Goal: Task Accomplishment & Management: Use online tool/utility

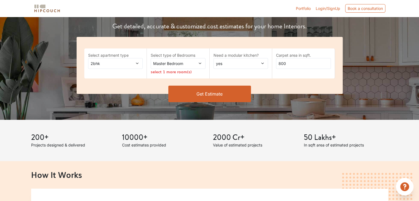
scroll to position [83, 0]
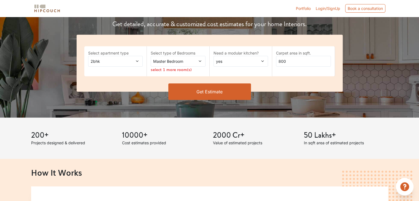
click at [120, 62] on span "2bhk" at bounding box center [107, 61] width 37 height 6
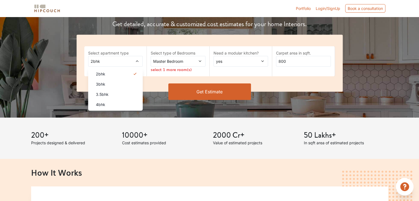
click at [120, 62] on span "2bhk" at bounding box center [107, 61] width 37 height 6
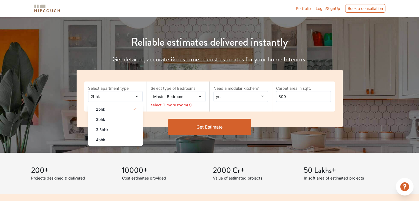
scroll to position [0, 0]
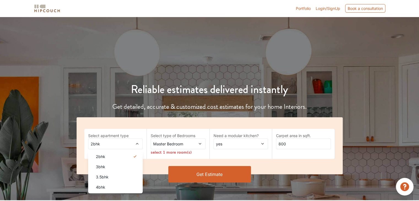
click at [177, 144] on span "Master Bedroom" at bounding box center [170, 144] width 37 height 6
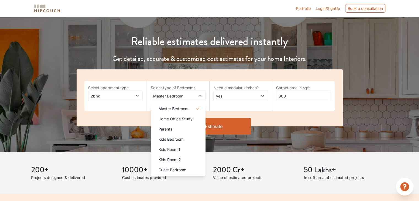
scroll to position [55, 0]
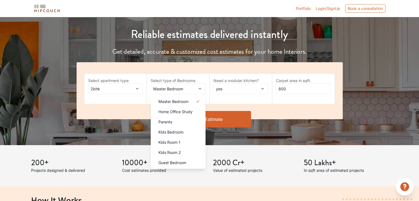
click at [249, 92] on div "yes" at bounding box center [240, 88] width 55 height 11
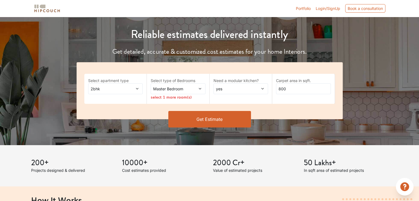
click at [279, 66] on div "Select apartment type 2bhk Select type of Bedrooms Master Bedroom select 1 more…" at bounding box center [210, 90] width 266 height 57
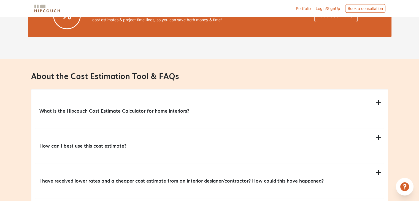
scroll to position [440, 0]
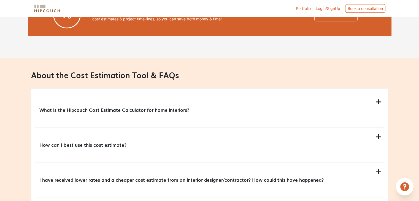
click at [180, 109] on p "What is the Hipcouch Cost Estimate Calculator for home interiors?" at bounding box center [208, 109] width 338 height 7
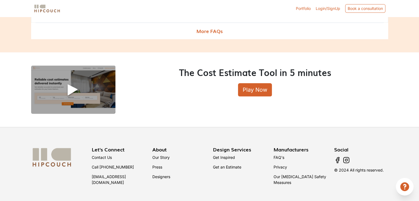
scroll to position [693, 0]
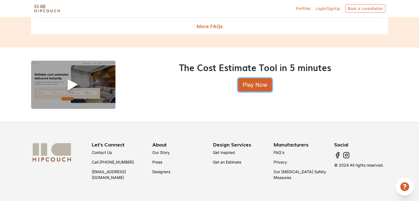
click at [246, 83] on button "Play Now" at bounding box center [255, 84] width 34 height 13
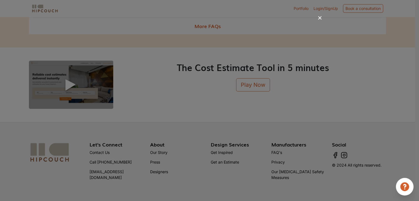
click at [320, 18] on icon at bounding box center [319, 17] width 9 height 9
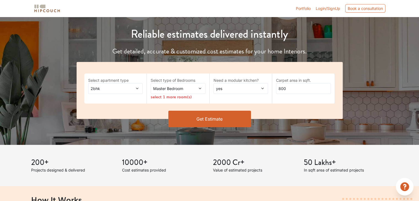
scroll to position [32, 0]
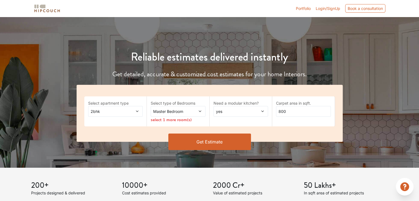
click at [130, 111] on span at bounding box center [133, 111] width 12 height 6
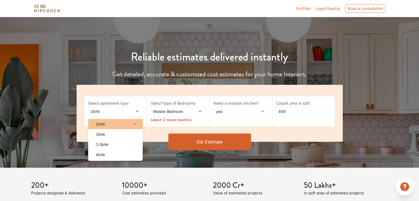
click at [129, 124] on div "2bhk" at bounding box center [116, 124] width 51 height 6
click at [186, 110] on span "Master Bedroom" at bounding box center [170, 111] width 37 height 6
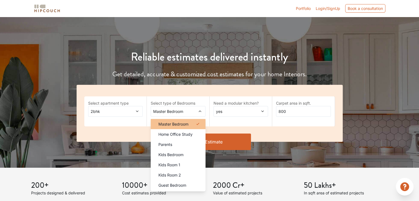
click at [181, 122] on span "Master Bedroom" at bounding box center [173, 124] width 30 height 6
click at [182, 122] on span "Master Bedroom" at bounding box center [173, 124] width 30 height 6
click at [266, 112] on div "yes" at bounding box center [240, 111] width 55 height 11
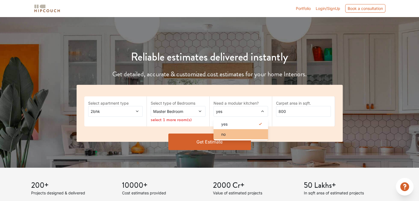
click at [238, 136] on div "no" at bounding box center [242, 134] width 51 height 6
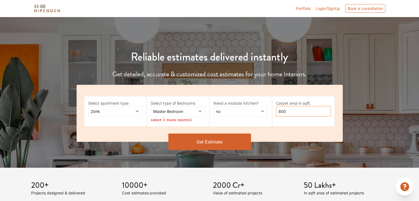
click at [294, 114] on input "800" at bounding box center [303, 111] width 55 height 11
drag, startPoint x: 292, startPoint y: 113, endPoint x: 269, endPoint y: 115, distance: 22.9
click at [269, 115] on div "Select apartment type 2bhk Select type of Bedrooms Master Bedroom select 1 more…" at bounding box center [210, 113] width 266 height 57
type input "200"
click at [233, 137] on button "Get Estimate" at bounding box center [209, 142] width 83 height 17
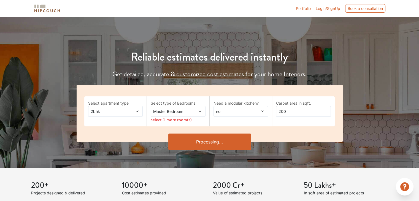
scroll to position [0, 0]
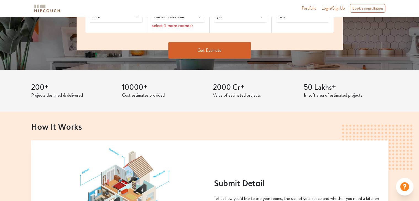
scroll to position [83, 0]
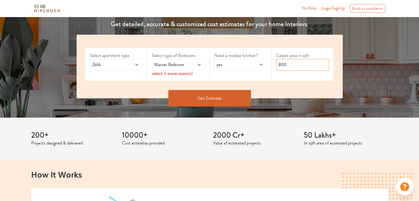
drag, startPoint x: 290, startPoint y: 64, endPoint x: 274, endPoint y: 65, distance: 16.8
click at [274, 65] on div "Carpet area in sqft. 800" at bounding box center [302, 64] width 62 height 33
type input "200"
click at [224, 61] on span "yes" at bounding box center [233, 64] width 36 height 7
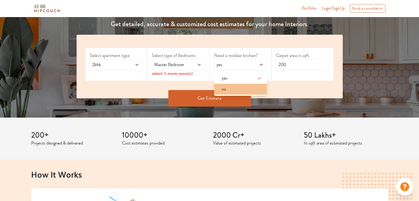
click at [225, 88] on span "no" at bounding box center [224, 89] width 4 height 7
click at [213, 99] on button "Get Estimate" at bounding box center [209, 98] width 83 height 17
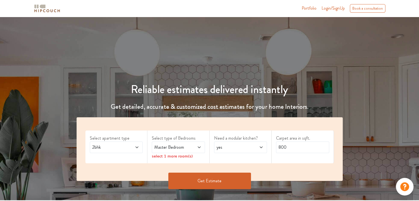
click at [187, 147] on span "Master Bedroom" at bounding box center [171, 147] width 36 height 7
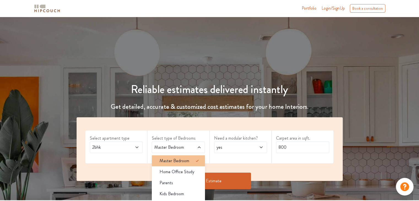
click at [176, 161] on span "Master Bedroom" at bounding box center [174, 160] width 30 height 7
click at [232, 144] on span "yes" at bounding box center [233, 147] width 36 height 7
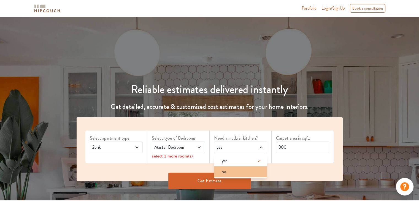
click at [225, 171] on span "no" at bounding box center [224, 171] width 4 height 7
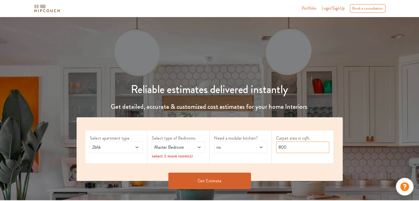
click at [289, 150] on input "800" at bounding box center [302, 148] width 53 height 12
drag, startPoint x: 294, startPoint y: 148, endPoint x: 259, endPoint y: 146, distance: 35.3
click at [259, 146] on div "Select apartment type 2bhk Select type of Bedrooms Master Bedroom select 1 more…" at bounding box center [210, 149] width 266 height 64
type input "200"
click at [213, 182] on button "Get Estimate" at bounding box center [209, 181] width 83 height 17
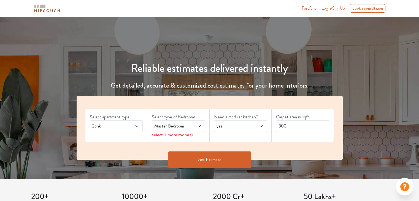
scroll to position [55, 0]
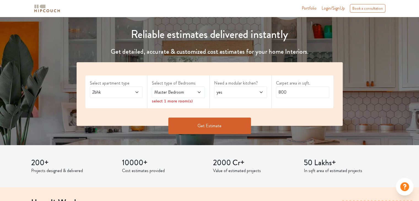
click at [200, 90] on icon at bounding box center [199, 92] width 4 height 4
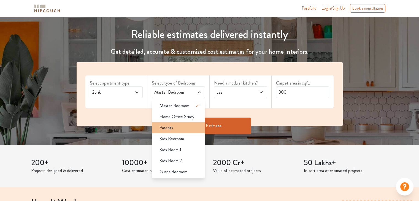
click at [179, 128] on div "Parents" at bounding box center [180, 127] width 50 height 7
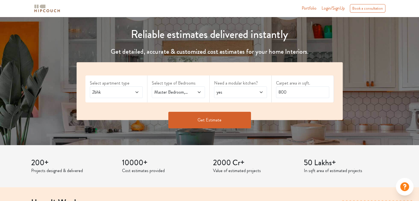
click at [246, 94] on span "yes" at bounding box center [233, 92] width 36 height 7
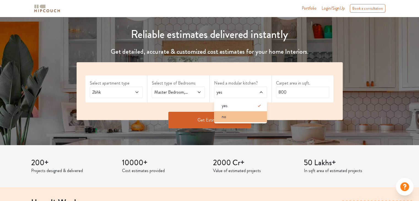
click at [240, 116] on div "no" at bounding box center [242, 116] width 50 height 7
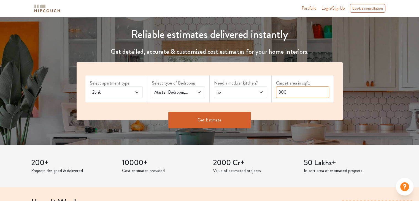
drag, startPoint x: 287, startPoint y: 92, endPoint x: 260, endPoint y: 90, distance: 27.6
click at [260, 90] on div "Select apartment type 2bhk Select type of Bedrooms Master Bedroom,Parents Need …" at bounding box center [210, 91] width 266 height 58
type input "1000"
click at [227, 115] on button "Get Estimate" at bounding box center [209, 120] width 83 height 17
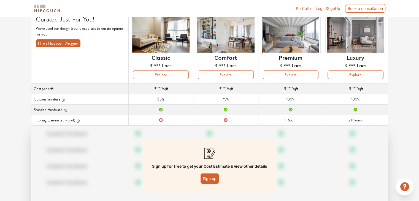
scroll to position [70, 0]
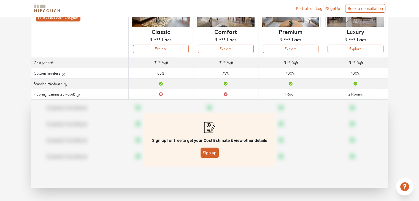
click at [208, 152] on button "Sign up" at bounding box center [209, 153] width 18 height 10
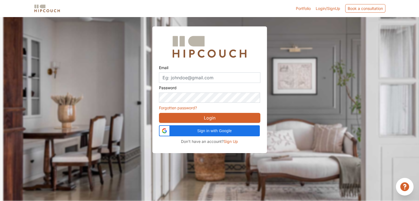
scroll to position [17, 0]
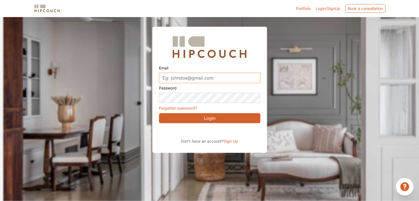
click at [224, 76] on input "Email" at bounding box center [209, 78] width 101 height 10
type input "namanajwani28@gmail.com"
click at [231, 140] on span "Sign Up" at bounding box center [231, 141] width 14 height 5
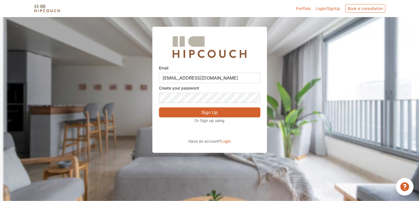
click at [216, 111] on button "Sign Up" at bounding box center [209, 112] width 101 height 10
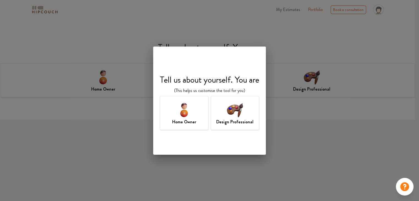
click at [183, 117] on img at bounding box center [184, 110] width 18 height 18
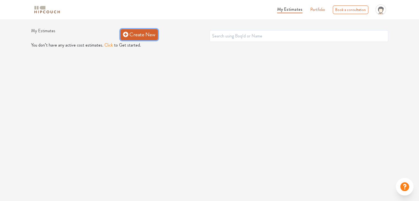
click at [147, 30] on link "Create New" at bounding box center [138, 34] width 37 height 11
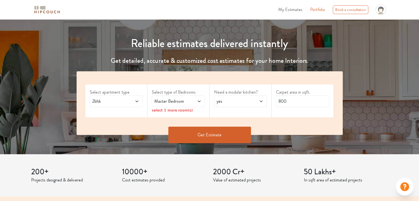
scroll to position [55, 0]
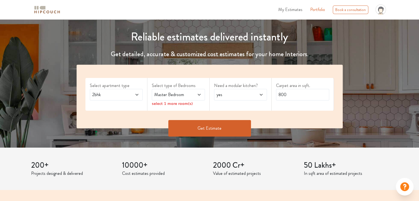
click at [200, 94] on icon at bounding box center [199, 95] width 4 height 4
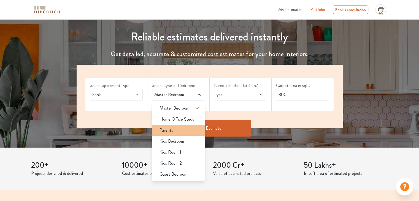
click at [179, 130] on div "Parents" at bounding box center [180, 130] width 50 height 7
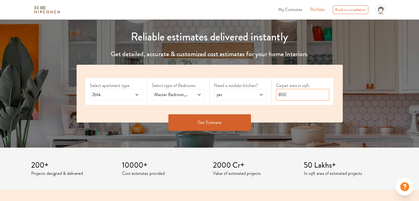
drag, startPoint x: 304, startPoint y: 95, endPoint x: 258, endPoint y: 95, distance: 46.3
click at [258, 95] on div "Select apartment type 2bhk Select type of Bedrooms Master Bedroom,Parents Need …" at bounding box center [210, 94] width 266 height 58
type input "1000"
click at [236, 121] on button "Get Estimate" at bounding box center [209, 122] width 83 height 17
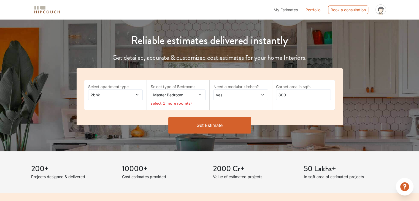
scroll to position [55, 0]
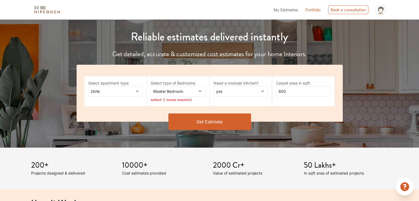
click at [253, 92] on span at bounding box center [258, 91] width 12 height 6
drag, startPoint x: 244, startPoint y: 115, endPoint x: 189, endPoint y: 98, distance: 58.3
click at [244, 116] on div "no" at bounding box center [242, 114] width 51 height 6
click at [186, 95] on div "Master Bedroom" at bounding box center [178, 91] width 55 height 11
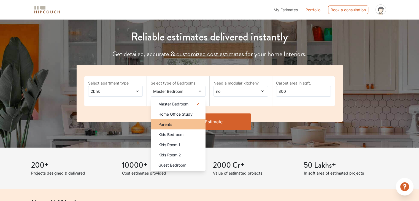
click at [176, 124] on div "Parents" at bounding box center [179, 124] width 51 height 6
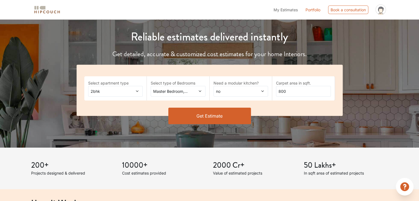
click at [219, 114] on button "Get Estimate" at bounding box center [209, 116] width 83 height 17
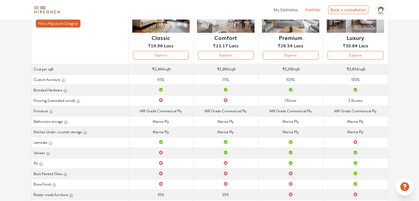
scroll to position [64, 0]
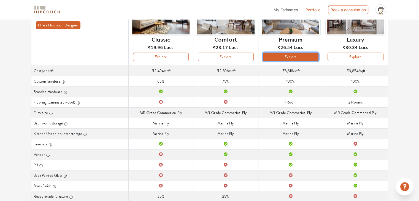
click at [300, 56] on button "Explore" at bounding box center [291, 57] width 56 height 9
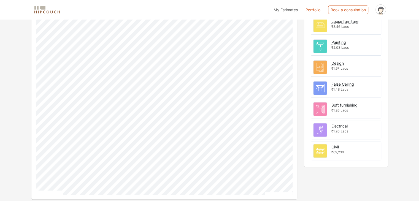
scroll to position [206, 0]
click at [337, 144] on div "Civil" at bounding box center [334, 147] width 7 height 6
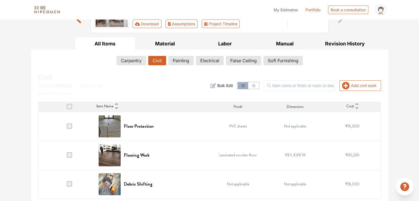
scroll to position [65, 0]
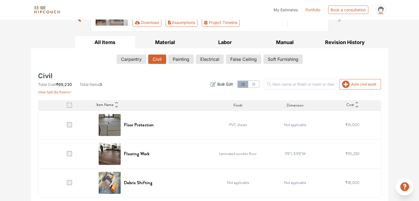
click at [70, 152] on span at bounding box center [70, 154] width 6 height 6
click at [67, 155] on input "checkbox" at bounding box center [67, 155] width 0 height 0
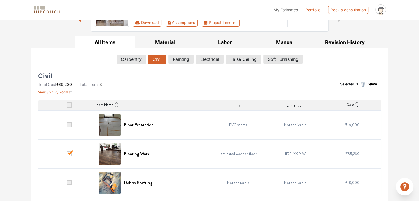
click at [235, 153] on td "Laminated wooden floor" at bounding box center [238, 153] width 57 height 29
click at [68, 151] on span at bounding box center [70, 154] width 6 height 6
click at [67, 155] on input "checkbox" at bounding box center [67, 155] width 0 height 0
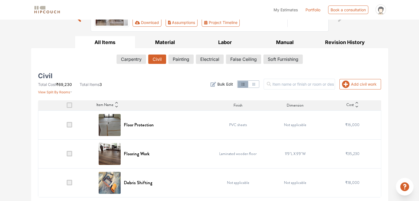
click at [245, 85] on icon "button" at bounding box center [243, 84] width 4 height 4
click at [256, 83] on icon "button" at bounding box center [253, 84] width 4 height 4
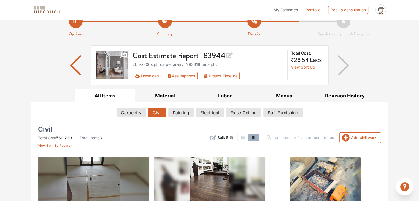
scroll to position [10, 0]
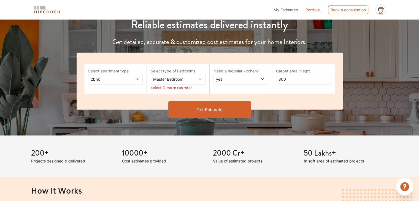
scroll to position [64, 0]
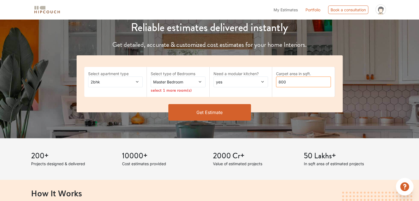
drag, startPoint x: 290, startPoint y: 83, endPoint x: 261, endPoint y: 83, distance: 28.6
click at [261, 83] on div "Select apartment type 2bhk Select type of Bedrooms Master Bedroom select 1 more…" at bounding box center [210, 83] width 266 height 57
type input "200"
click at [194, 82] on span at bounding box center [195, 82] width 12 height 6
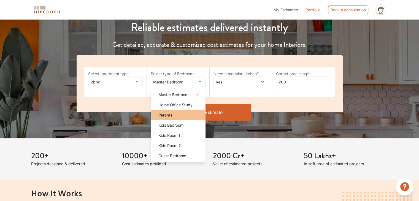
click at [173, 115] on div "Parents" at bounding box center [179, 115] width 51 height 6
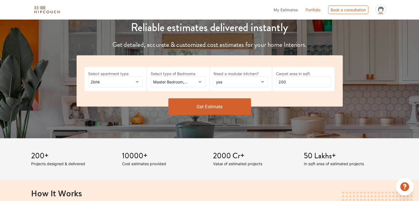
click at [231, 83] on span "yes" at bounding box center [233, 82] width 37 height 6
click at [228, 105] on div "no" at bounding box center [242, 105] width 51 height 6
click at [214, 104] on button "Get Estimate" at bounding box center [209, 106] width 83 height 17
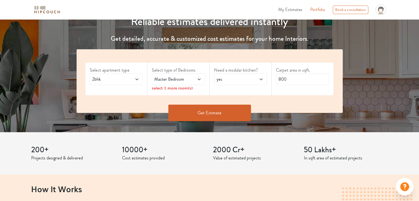
scroll to position [83, 0]
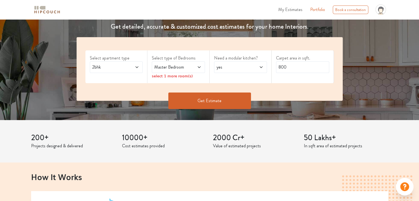
click at [176, 69] on span "Master Bedroom" at bounding box center [171, 67] width 36 height 7
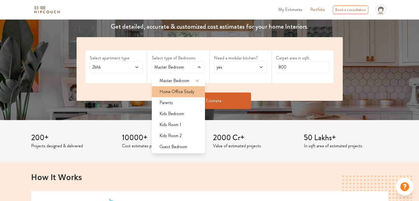
click at [181, 94] on span "Home Office Study" at bounding box center [176, 91] width 35 height 7
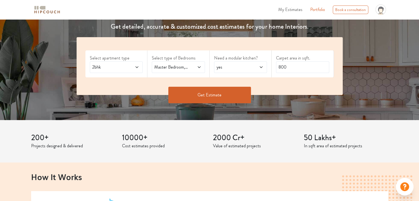
click at [191, 68] on span at bounding box center [195, 67] width 12 height 7
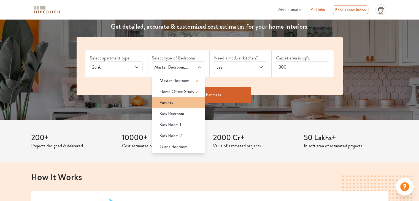
click at [178, 104] on div "Parents" at bounding box center [180, 102] width 50 height 7
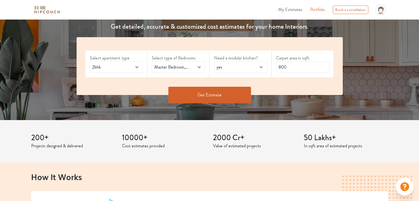
drag, startPoint x: 264, startPoint y: 70, endPoint x: 258, endPoint y: 70, distance: 6.1
click at [263, 70] on div "yes" at bounding box center [240, 67] width 53 height 12
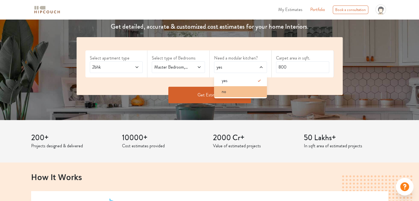
click at [241, 88] on li "no" at bounding box center [240, 91] width 53 height 11
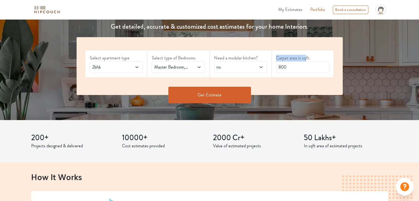
drag, startPoint x: 304, startPoint y: 59, endPoint x: 281, endPoint y: 65, distance: 24.0
click at [281, 65] on div "Carpet area in sqft. 800" at bounding box center [302, 63] width 62 height 27
drag, startPoint x: 289, startPoint y: 69, endPoint x: 259, endPoint y: 69, distance: 30.0
click at [259, 69] on div "Select apartment type 2bhk Select type of Bedrooms Master Bedroom,Parents Need …" at bounding box center [210, 66] width 266 height 58
type input "200"
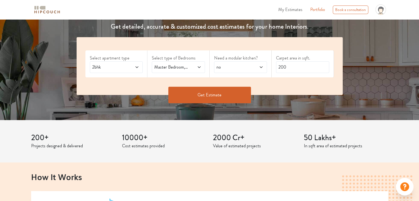
click at [205, 95] on button "Get Estimate" at bounding box center [209, 95] width 83 height 17
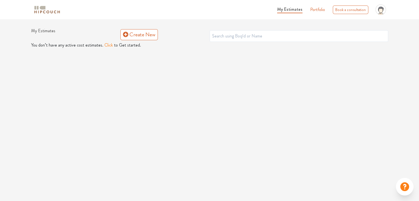
click at [381, 12] on icon at bounding box center [380, 11] width 4 height 4
click at [142, 35] on link "Create New" at bounding box center [138, 34] width 37 height 11
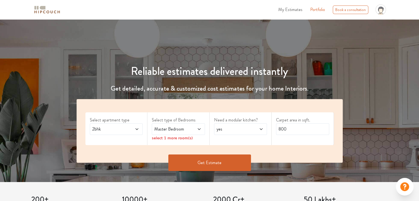
scroll to position [55, 0]
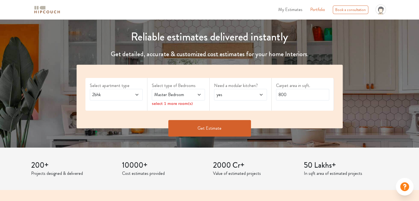
click at [184, 93] on span "Master Bedroom" at bounding box center [171, 94] width 36 height 7
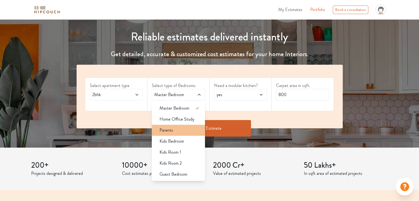
click at [173, 130] on div "Parents" at bounding box center [180, 130] width 50 height 7
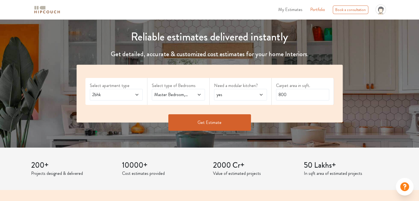
click at [265, 96] on div "yes" at bounding box center [240, 95] width 53 height 12
click at [243, 119] on div "no" at bounding box center [242, 119] width 50 height 7
drag, startPoint x: 287, startPoint y: 97, endPoint x: 264, endPoint y: 90, distance: 24.3
click at [268, 96] on div "Select apartment type 2bhk Select type of Bedrooms Master Bedroom,Parents Need …" at bounding box center [210, 94] width 266 height 58
type input "200"
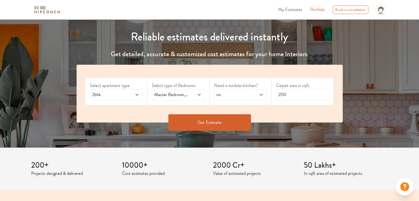
click at [233, 119] on button "Get Estimate" at bounding box center [209, 122] width 83 height 17
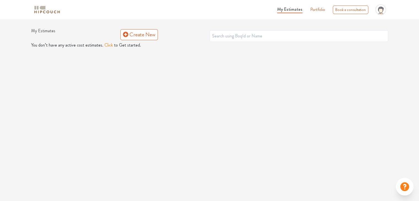
click at [106, 45] on button "Click" at bounding box center [108, 45] width 9 height 7
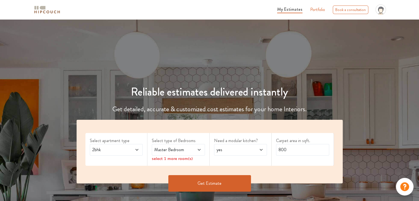
click at [136, 151] on icon at bounding box center [137, 150] width 4 height 4
click at [168, 151] on span "Master Bedroom" at bounding box center [171, 149] width 36 height 7
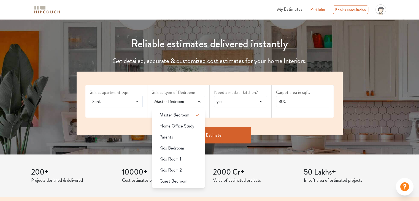
scroll to position [55, 0]
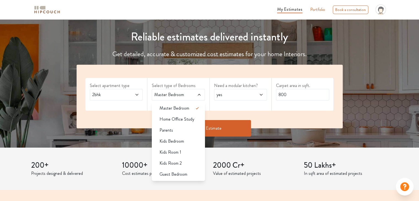
drag, startPoint x: 174, startPoint y: 152, endPoint x: 182, endPoint y: 148, distance: 8.6
click at [174, 152] on span "Kids Room 1" at bounding box center [170, 152] width 22 height 7
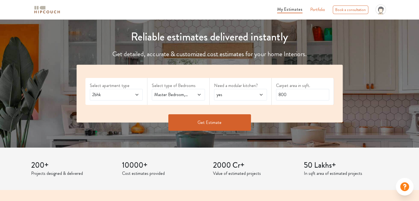
click at [236, 95] on span "yes" at bounding box center [233, 94] width 36 height 7
click at [235, 117] on div "no" at bounding box center [242, 119] width 50 height 7
drag, startPoint x: 321, startPoint y: 89, endPoint x: 271, endPoint y: 92, distance: 50.4
click at [271, 92] on div "Select apartment type 2bhk Select type of Bedrooms Master Bedroom,Kids Room 1 N…" at bounding box center [210, 94] width 266 height 58
type input "200"
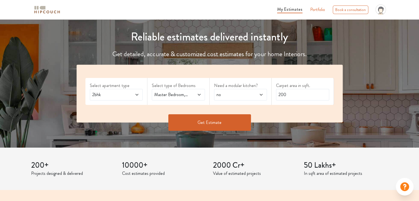
click at [215, 121] on button "Get Estimate" at bounding box center [209, 122] width 83 height 17
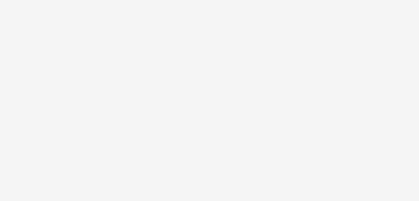
scroll to position [0, 0]
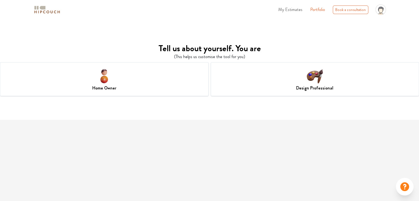
click at [134, 79] on div "Home Owner" at bounding box center [104, 79] width 208 height 34
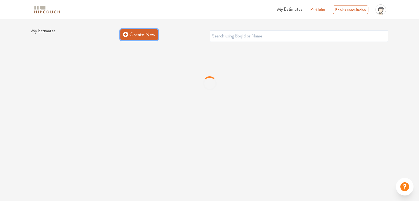
click at [145, 36] on link "Create New" at bounding box center [138, 34] width 37 height 11
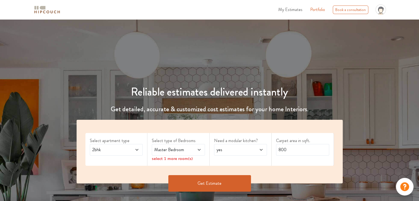
click at [195, 153] on span at bounding box center [195, 149] width 12 height 7
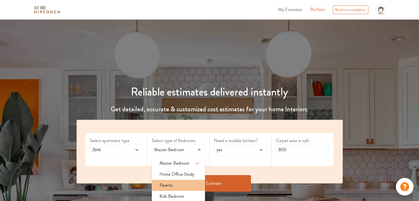
click at [179, 187] on div "Parents" at bounding box center [180, 185] width 50 height 7
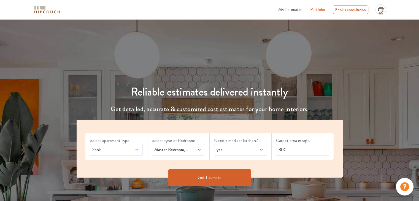
click at [240, 153] on div "yes" at bounding box center [240, 150] width 53 height 12
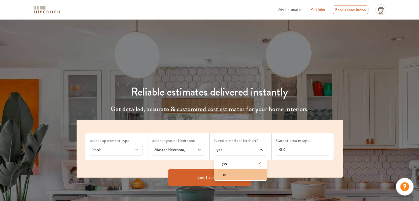
click at [233, 174] on div "no" at bounding box center [242, 174] width 50 height 7
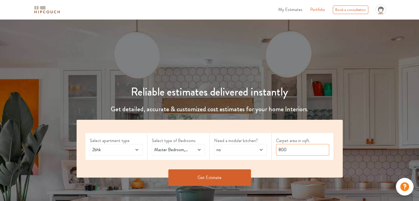
drag, startPoint x: 292, startPoint y: 151, endPoint x: 277, endPoint y: 152, distance: 14.9
click at [277, 152] on input "800" at bounding box center [302, 150] width 53 height 12
click at [217, 175] on button "Get Estimate" at bounding box center [209, 177] width 83 height 17
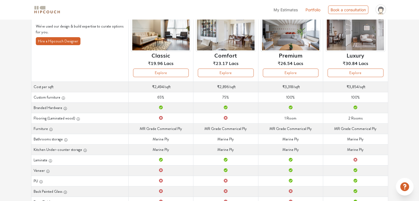
scroll to position [55, 0]
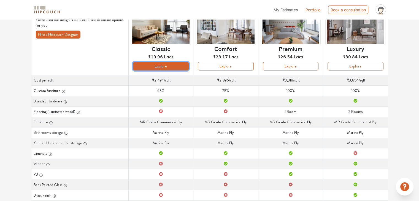
drag, startPoint x: 161, startPoint y: 67, endPoint x: 149, endPoint y: 69, distance: 11.2
click at [149, 69] on button "Explore" at bounding box center [161, 66] width 56 height 9
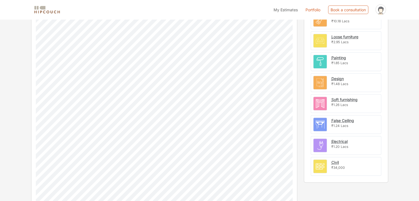
scroll to position [193, 0]
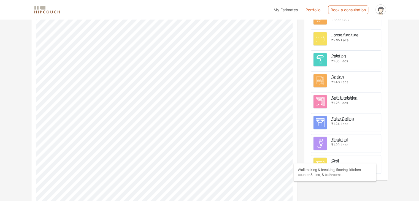
click at [338, 159] on div "Civil" at bounding box center [334, 160] width 7 height 6
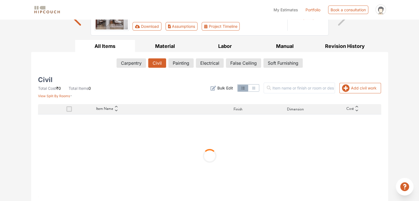
scroll to position [36, 0]
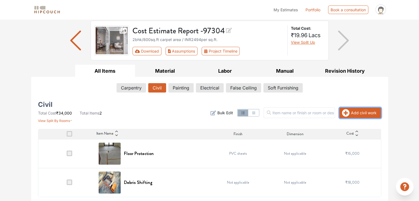
click at [353, 114] on button "Add civil work" at bounding box center [360, 113] width 42 height 10
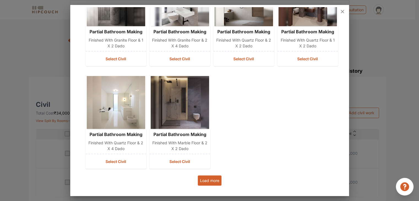
scroll to position [178, 0]
click at [213, 181] on button "Load more" at bounding box center [210, 180] width 24 height 10
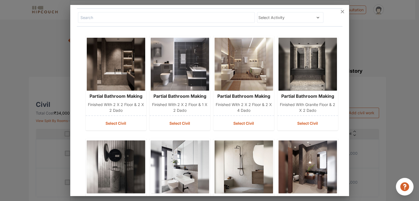
scroll to position [0, 0]
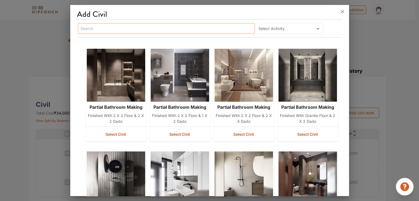
click at [196, 31] on input "text" at bounding box center [166, 28] width 177 height 11
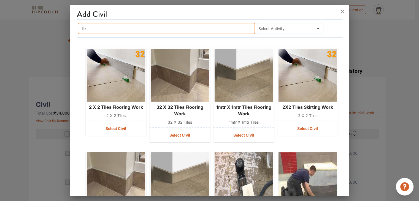
type input "tile"
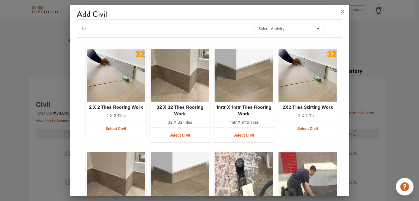
click at [261, 28] on span "Select Activity" at bounding box center [281, 29] width 46 height 6
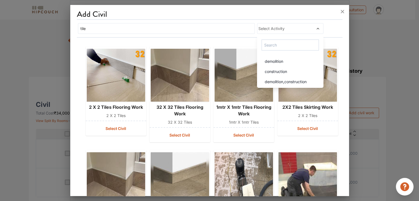
click at [223, 18] on div "Add Civil" at bounding box center [209, 14] width 265 height 10
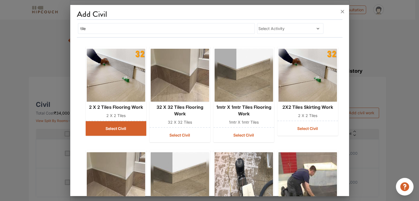
click at [123, 130] on button "Select Civil" at bounding box center [116, 128] width 61 height 15
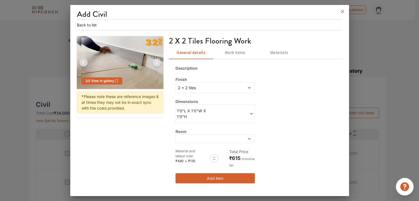
click at [191, 116] on span "1'0"L X 1'0"W X 1'0"H" at bounding box center [196, 114] width 38 height 12
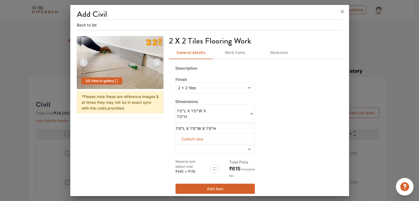
click at [294, 111] on div "Description Finish 2 x 2 tiles Dimensions 1'0"L X 1'0"W X 1'0"H 1'0"L X 1'0"W X…" at bounding box center [255, 130] width 173 height 142
click at [249, 89] on icon at bounding box center [249, 88] width 4 height 4
click at [301, 131] on div "Description Finish 2 x 2 tiles Dimensions 1'0"L X 1'0"W X 1'0"H 1'0"L X 1'0"W X…" at bounding box center [255, 130] width 173 height 142
click at [292, 143] on div "Description Finish 2 x 2 tiles Dimensions 1'0"L X 1'0"W X 1'0"H 1'0"L X 1'0"W X…" at bounding box center [255, 130] width 173 height 142
click at [251, 115] on icon at bounding box center [251, 114] width 4 height 4
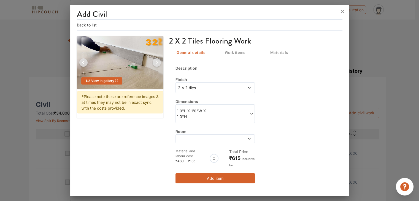
click at [251, 115] on icon at bounding box center [251, 114] width 4 height 4
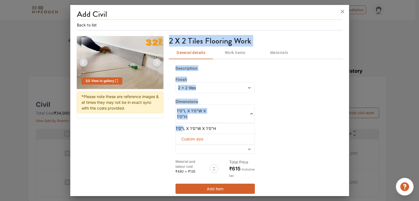
drag, startPoint x: 181, startPoint y: 127, endPoint x: 155, endPoint y: 127, distance: 26.2
click at [155, 127] on div "1 / 2 View in gallery * Please note these are reference images & at times they …" at bounding box center [209, 118] width 265 height 164
click at [176, 128] on li "1'0"L X 1'0"W X 1'0"H" at bounding box center [214, 129] width 77 height 6
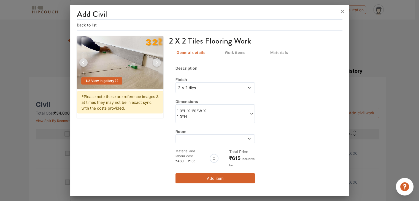
click at [180, 112] on span "1'0"L X 1'0"W X 1'0"H" at bounding box center [196, 114] width 38 height 12
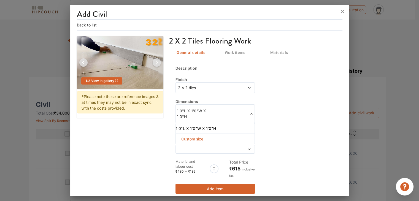
click at [185, 116] on span "1'0"L X 1'0"W X 1'0"H" at bounding box center [196, 114] width 38 height 12
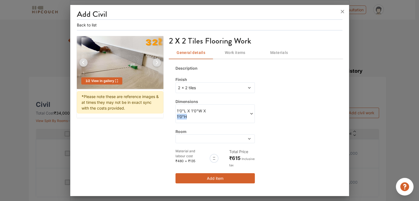
drag, startPoint x: 186, startPoint y: 116, endPoint x: 175, endPoint y: 116, distance: 10.7
click at [175, 116] on div "1'0"L X 1'0"W X 1'0"H" at bounding box center [214, 113] width 79 height 19
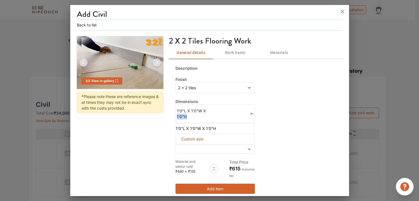
click at [181, 116] on span "1'0"L X 1'0"W X 1'0"H" at bounding box center [196, 114] width 38 height 12
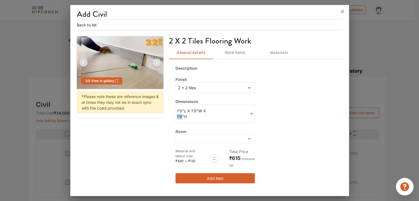
drag, startPoint x: 182, startPoint y: 115, endPoint x: 176, endPoint y: 116, distance: 5.6
click at [176, 116] on div "1'0"L X 1'0"W X 1'0"H" at bounding box center [214, 113] width 79 height 19
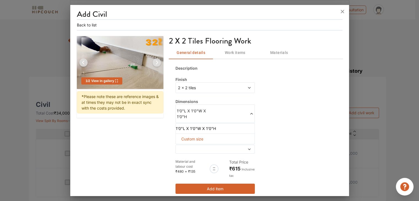
click at [205, 108] on span "1'0"L X 1'0"W X 1'0"H" at bounding box center [196, 114] width 38 height 12
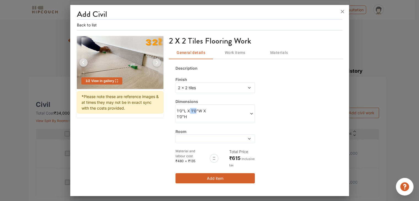
drag, startPoint x: 195, startPoint y: 109, endPoint x: 190, endPoint y: 109, distance: 5.0
click at [190, 109] on span "1'0"L X 1'0"W X 1'0"H" at bounding box center [196, 114] width 38 height 12
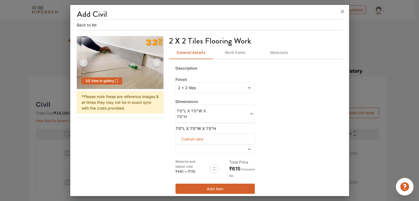
click at [186, 140] on span "Custom size" at bounding box center [192, 139] width 26 height 10
click at [182, 148] on input "text" at bounding box center [184, 148] width 8 height 10
type input "8"
click at [201, 147] on input "text" at bounding box center [202, 148] width 8 height 10
type input "4"
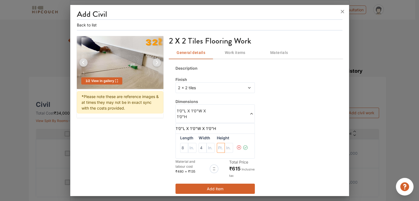
click at [221, 146] on input "text" at bounding box center [221, 148] width 8 height 10
click at [227, 146] on input "text" at bounding box center [229, 148] width 8 height 10
type input "3"
click at [244, 146] on icon at bounding box center [245, 147] width 5 height 11
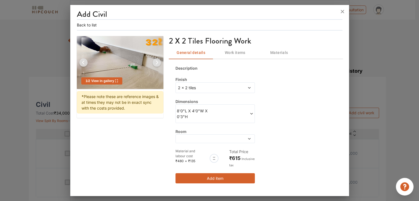
click at [236, 137] on span at bounding box center [242, 139] width 18 height 4
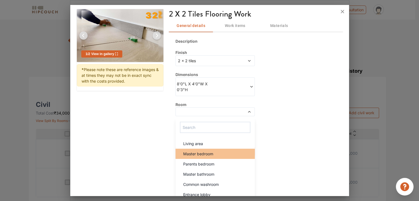
scroll to position [31, 0]
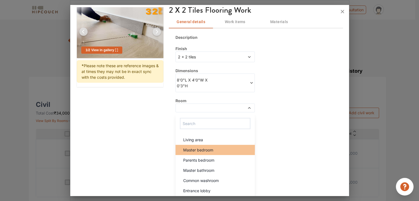
click at [205, 149] on span "Master bedroom" at bounding box center [198, 150] width 30 height 6
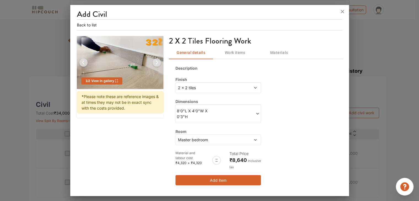
scroll to position [0, 0]
click at [289, 142] on div "Description Finish 2 x 2 tiles Dimensions 8'0"L X 4'0"W X 0'3"H Room Master bed…" at bounding box center [255, 125] width 173 height 133
click at [217, 179] on button "Add item" at bounding box center [217, 180] width 85 height 10
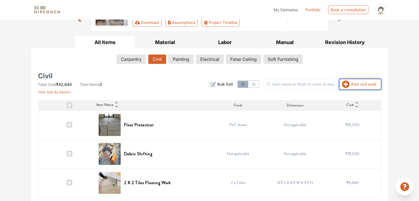
scroll to position [65, 0]
click at [304, 180] on td "8'0"L X 4'0"W X 0'3"H" at bounding box center [295, 182] width 57 height 29
click at [233, 83] on span "Bulk Edit" at bounding box center [225, 84] width 16 height 6
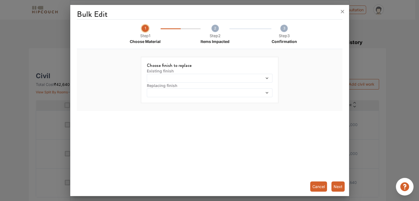
click at [193, 78] on span at bounding box center [193, 78] width 91 height 4
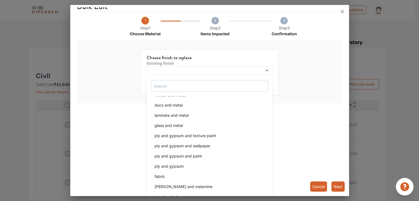
scroll to position [743, 0]
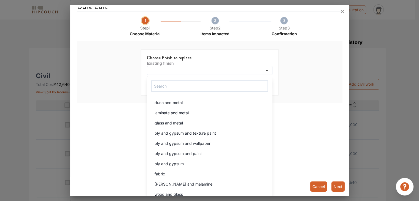
click at [314, 187] on button "Cancel" at bounding box center [318, 186] width 17 height 10
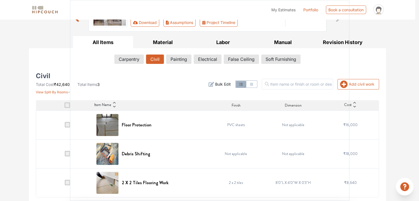
scroll to position [0, 0]
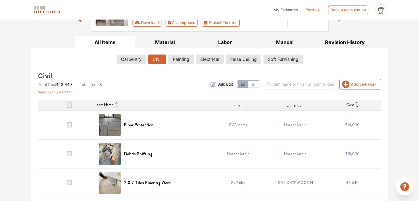
click at [291, 182] on td "8'0"L X 4'0"W X 0'3"H" at bounding box center [295, 182] width 57 height 29
click at [70, 183] on span at bounding box center [70, 183] width 6 height 6
click at [67, 184] on input "checkbox" at bounding box center [67, 184] width 0 height 0
click at [373, 82] on span "Delete" at bounding box center [371, 83] width 10 height 5
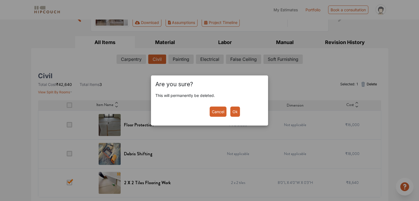
click at [235, 113] on button "Ok" at bounding box center [235, 112] width 10 height 10
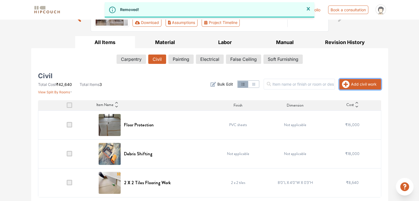
click at [347, 84] on icon "button" at bounding box center [346, 84] width 8 height 8
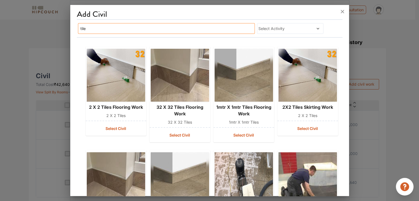
click at [104, 28] on input "tile" at bounding box center [166, 28] width 177 height 11
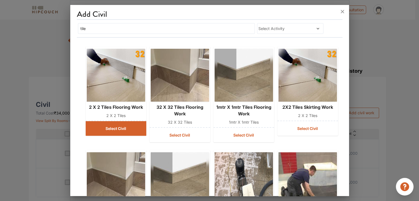
click at [120, 126] on button "Select Civil" at bounding box center [116, 128] width 61 height 15
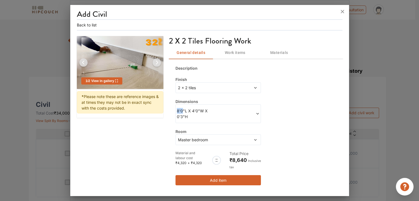
drag, startPoint x: 182, startPoint y: 110, endPoint x: 167, endPoint y: 110, distance: 14.9
click at [167, 110] on div "1 / 2 View in gallery * Please note these are reference images & at times they …" at bounding box center [209, 114] width 265 height 156
click at [230, 112] on span at bounding box center [238, 114] width 41 height 12
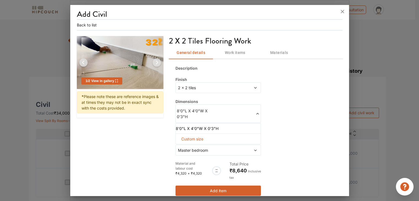
click at [193, 137] on span "Custom size" at bounding box center [192, 139] width 26 height 10
click at [183, 149] on input "text" at bounding box center [184, 148] width 9 height 10
type input "10"
drag, startPoint x: 204, startPoint y: 147, endPoint x: 199, endPoint y: 147, distance: 4.7
click at [200, 147] on input "text" at bounding box center [204, 148] width 9 height 10
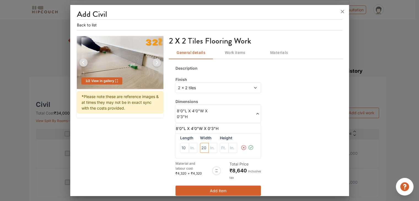
type input "20"
click at [229, 147] on input "text" at bounding box center [233, 148] width 9 height 10
type input "3"
click at [290, 159] on div "Description Finish 2 x 2 tiles Dimensions 8'0"L X 4'0"W X 0'3"H 8'0"L X 4'0"W X…" at bounding box center [255, 131] width 173 height 144
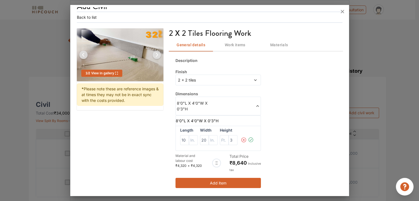
scroll to position [8, 0]
click at [227, 180] on button "Add item" at bounding box center [217, 183] width 85 height 10
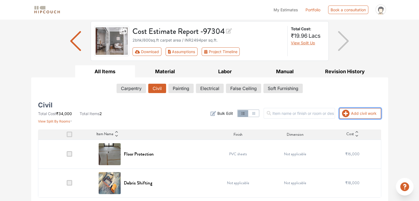
scroll to position [36, 0]
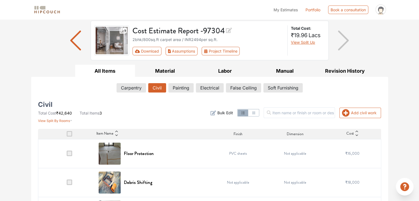
click at [70, 134] on span at bounding box center [70, 134] width 6 height 6
click at [67, 135] on input "checkbox" at bounding box center [67, 135] width 0 height 0
click at [70, 134] on span at bounding box center [70, 134] width 6 height 6
click at [67, 135] on input "checkbox" at bounding box center [67, 135] width 0 height 0
click at [245, 104] on div "Selected: 1 Delete" at bounding box center [267, 112] width 233 height 21
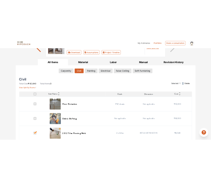
scroll to position [65, 0]
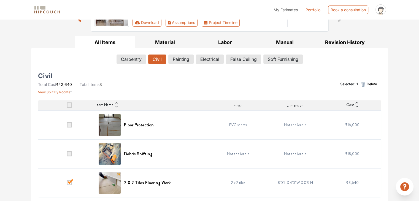
click at [69, 181] on span at bounding box center [70, 183] width 6 height 6
click at [67, 184] on input "checkbox" at bounding box center [67, 184] width 0 height 0
click at [166, 40] on button "Material" at bounding box center [165, 42] width 60 height 12
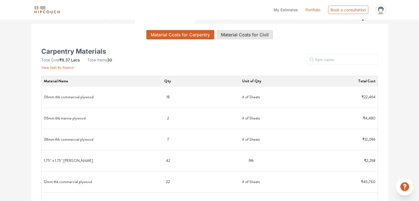
scroll to position [83, 0]
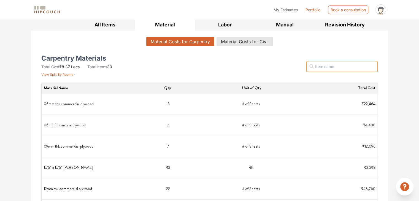
click at [353, 66] on input "text" at bounding box center [341, 66] width 71 height 11
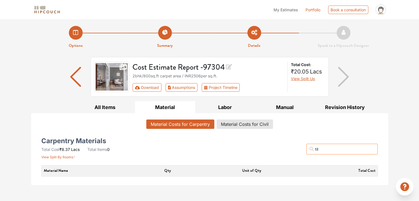
scroll to position [0, 0]
type input "tile"
click at [254, 121] on button "Material Costs for Civil" at bounding box center [245, 123] width 56 height 9
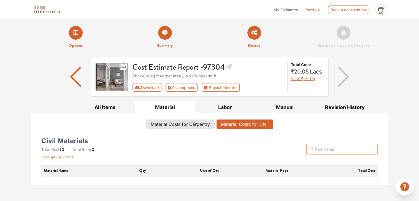
click at [336, 150] on input "text" at bounding box center [341, 149] width 71 height 11
click at [337, 150] on input "tile" at bounding box center [341, 149] width 71 height 11
type input "tile"
click at [405, 154] on div "Options Summary Details Speak to a Hipcouch Designer Cost Estimate Report - 973…" at bounding box center [209, 102] width 419 height 166
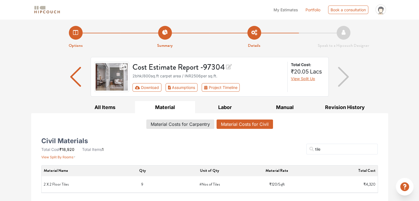
click at [169, 158] on div "tile Filter" at bounding box center [266, 149] width 229 height 21
click at [181, 124] on button "Material Costs for Carpentry" at bounding box center [179, 123] width 67 height 9
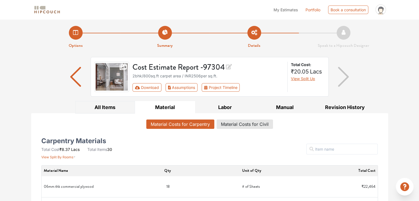
click at [105, 106] on button "All Items" at bounding box center [105, 107] width 60 height 12
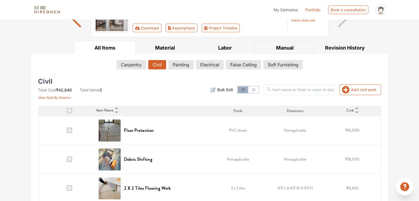
scroll to position [65, 0]
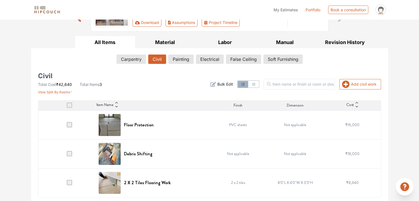
click at [292, 180] on td "8'0"L X 4'0"W X 0'3"H" at bounding box center [295, 182] width 57 height 29
click at [299, 184] on td "8'0"L X 4'0"W X 0'3"H" at bounding box center [295, 182] width 57 height 29
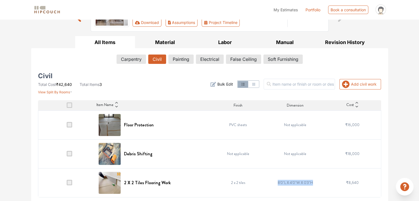
click at [308, 172] on td "8'0"L X 4'0"W X 0'3"H" at bounding box center [295, 182] width 57 height 29
click at [68, 183] on span at bounding box center [70, 183] width 6 height 6
click at [67, 184] on input "checkbox" at bounding box center [67, 184] width 0 height 0
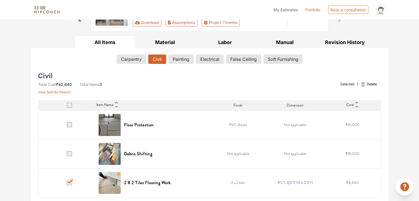
drag, startPoint x: 293, startPoint y: 180, endPoint x: 289, endPoint y: 181, distance: 3.7
click at [289, 181] on td "8'0"L X 4'0"W X 0'3"H" at bounding box center [295, 182] width 57 height 29
click at [366, 84] on span "Delete" at bounding box center [371, 83] width 10 height 5
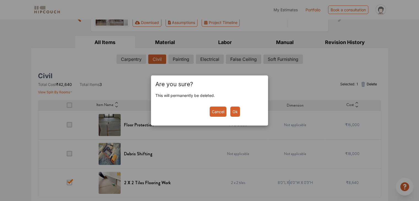
click at [237, 112] on button "Ok" at bounding box center [235, 112] width 10 height 10
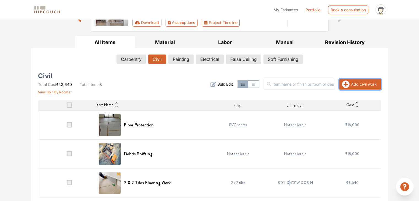
click at [350, 82] on button "Add civil work" at bounding box center [360, 84] width 42 height 10
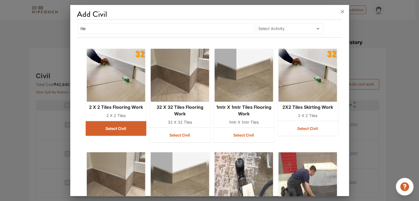
scroll to position [36, 0]
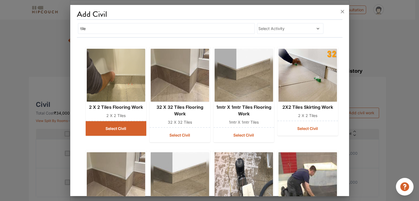
click at [118, 129] on button "Select Civil" at bounding box center [116, 128] width 61 height 15
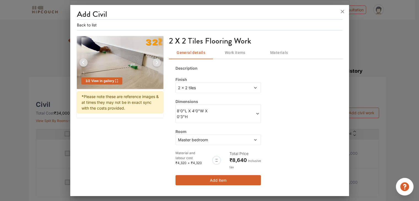
click at [258, 113] on icon at bounding box center [257, 114] width 4 height 4
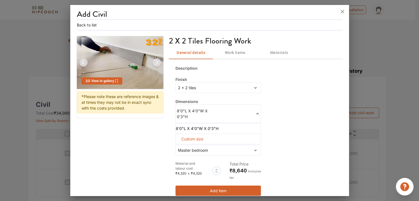
click at [186, 137] on span "Custom size" at bounding box center [192, 139] width 26 height 10
click at [180, 148] on input "text" at bounding box center [184, 148] width 9 height 10
type input "10"
click at [202, 148] on input "text" at bounding box center [204, 148] width 9 height 10
type input "20"
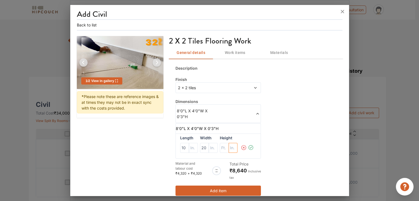
click at [232, 147] on input "text" at bounding box center [233, 148] width 9 height 10
type input "3"
click at [213, 170] on div at bounding box center [216, 170] width 9 height 9
click at [215, 170] on div at bounding box center [216, 170] width 9 height 9
click at [187, 172] on span "+" at bounding box center [188, 173] width 2 height 4
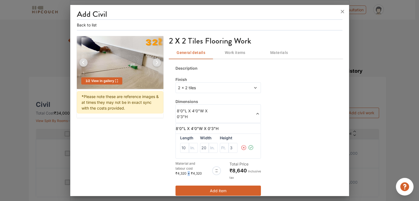
click at [187, 172] on span "+" at bounding box center [188, 173] width 2 height 4
click at [198, 171] on span "₹4,320" at bounding box center [196, 173] width 11 height 4
click at [205, 170] on div at bounding box center [216, 170] width 27 height 19
drag, startPoint x: 174, startPoint y: 173, endPoint x: 302, endPoint y: 166, distance: 128.0
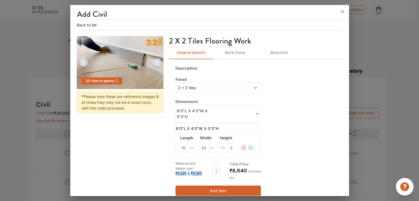
click at [217, 173] on div "Material and labour cost ₹4,320 + ₹4,320 Total Price ₹8,640 Inclusive tax" at bounding box center [217, 170] width 85 height 19
click at [330, 162] on div "Description Finish 2 x 2 tiles Dimensions 8'0"L X 4'0"W X 0'3"H 8'0"L X 4'0"W X…" at bounding box center [255, 131] width 173 height 144
click at [248, 147] on icon at bounding box center [251, 147] width 6 height 11
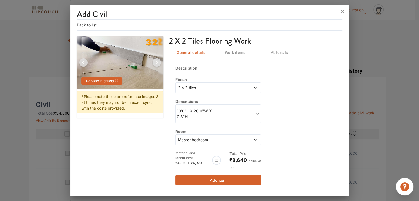
click at [275, 137] on div "Description Finish 2 x 2 tiles Dimensions 10'0"L X 20'0"W X 0'3"H Room Master b…" at bounding box center [255, 125] width 173 height 133
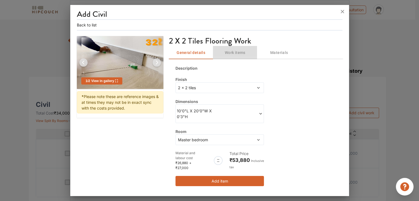
click at [241, 53] on span "Work items" at bounding box center [234, 52] width 37 height 7
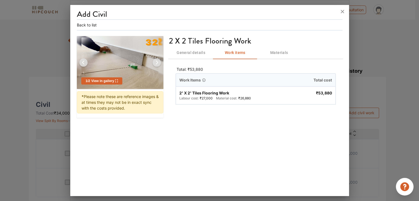
click at [277, 55] on span "Materials" at bounding box center [278, 52] width 37 height 7
click at [186, 51] on span "General details" at bounding box center [190, 52] width 37 height 7
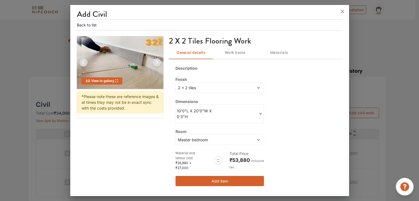
click at [224, 51] on span "Work items" at bounding box center [234, 52] width 37 height 7
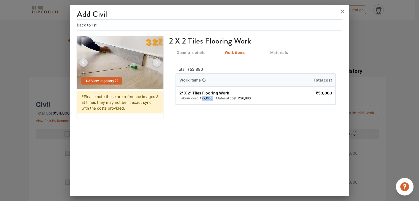
drag, startPoint x: 202, startPoint y: 97, endPoint x: 211, endPoint y: 97, distance: 9.9
click at [211, 97] on span "₹27,000" at bounding box center [206, 98] width 13 height 4
copy span "27,000"
drag, startPoint x: 240, startPoint y: 97, endPoint x: 250, endPoint y: 97, distance: 10.2
click at [250, 97] on div "Labour cost: ₹27,000 Material cost: ₹26,880" at bounding box center [215, 98] width 73 height 5
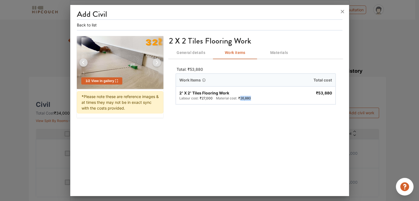
copy span "26,880"
click at [282, 49] on span "Materials" at bounding box center [278, 52] width 37 height 7
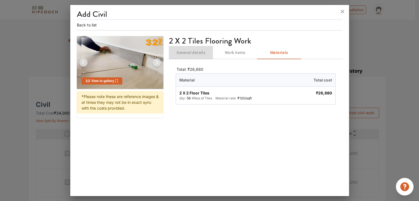
click at [194, 51] on span "General details" at bounding box center [190, 52] width 37 height 7
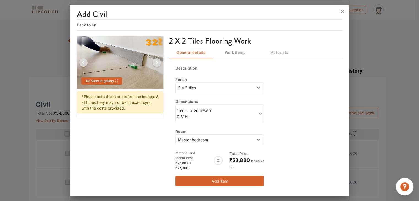
click at [83, 23] on button "Back to list" at bounding box center [87, 25] width 20 height 6
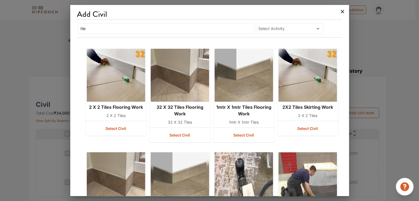
click at [341, 12] on icon at bounding box center [342, 11] width 3 height 3
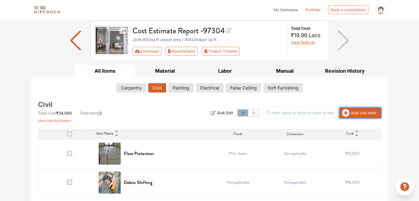
click at [356, 114] on button "Add civil work" at bounding box center [360, 113] width 42 height 10
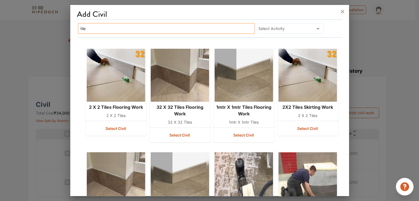
drag, startPoint x: 107, startPoint y: 30, endPoint x: 52, endPoint y: 31, distance: 54.2
click at [70, 31] on div "Add Civil tile Select Activity 2 X 2 Tiles Flooring work 2 x 2 tiles Select Civ…" at bounding box center [209, 100] width 279 height 201
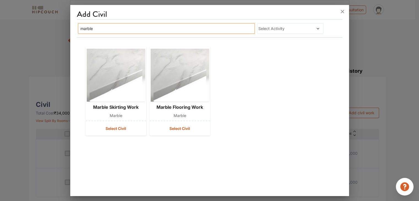
drag, startPoint x: 96, startPoint y: 28, endPoint x: 64, endPoint y: 28, distance: 32.5
click at [70, 28] on div "Add Civil marble Select Activity Marble skirting work Marble Select Civil Marbl…" at bounding box center [209, 100] width 279 height 201
type input "tile"
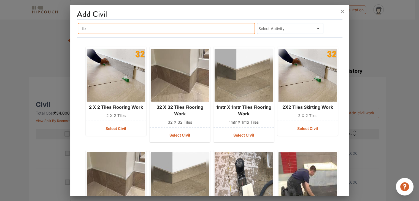
scroll to position [0, 0]
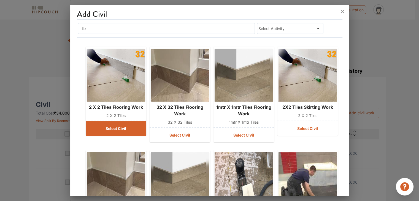
click at [118, 126] on button "Select Civil" at bounding box center [116, 128] width 61 height 15
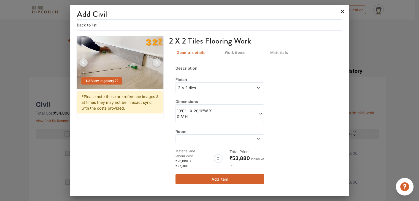
click at [344, 11] on icon at bounding box center [342, 11] width 9 height 9
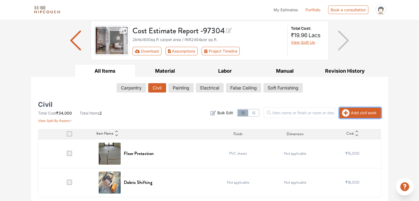
click at [356, 112] on button "Add civil work" at bounding box center [360, 113] width 42 height 10
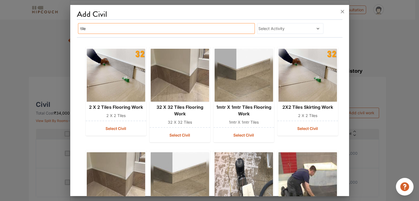
drag, startPoint x: 89, startPoint y: 26, endPoint x: 55, endPoint y: 32, distance: 35.0
click at [70, 32] on div "Add Civil tile Select Activity 2 X 2 Tiles Flooring work 2 x 2 tiles Select Civ…" at bounding box center [209, 100] width 279 height 201
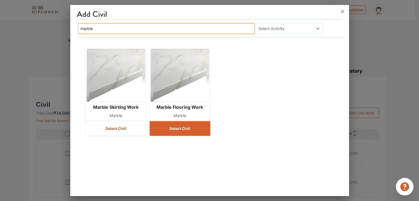
type input "marble"
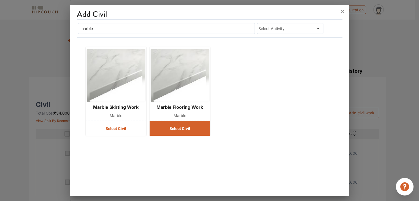
click at [182, 126] on button "Select Civil" at bounding box center [179, 128] width 61 height 15
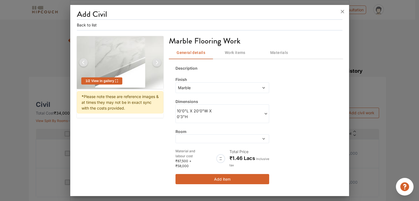
click at [155, 64] on img at bounding box center [156, 62] width 13 height 13
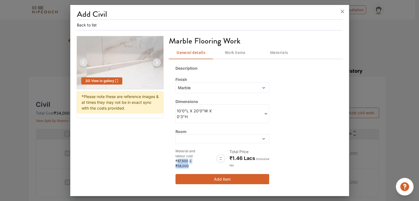
drag, startPoint x: 177, startPoint y: 155, endPoint x: 205, endPoint y: 155, distance: 27.5
click at [205, 159] on div "₹87,500 + ₹58,000" at bounding box center [190, 164] width 30 height 10
copy div "87,500 + ₹58,000"
drag, startPoint x: 231, startPoint y: 152, endPoint x: 254, endPoint y: 152, distance: 23.1
click at [254, 155] on span "₹1.46 Lacs" at bounding box center [242, 158] width 26 height 6
